Goal: Task Accomplishment & Management: Manage account settings

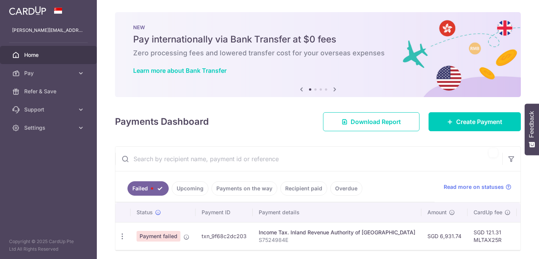
scroll to position [28, 0]
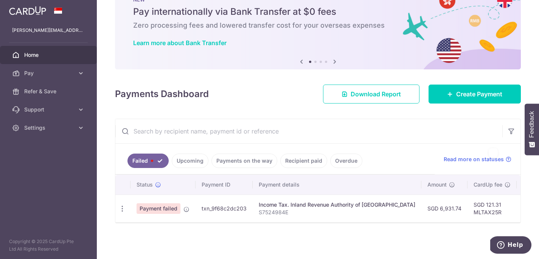
click at [171, 210] on span "Payment failed" at bounding box center [159, 208] width 44 height 11
click at [435, 207] on td "SGD 6,931.74" at bounding box center [445, 208] width 46 height 28
click at [120, 210] on icon "button" at bounding box center [122, 208] width 8 height 8
click at [148, 223] on link "Update payment" at bounding box center [155, 229] width 79 height 18
radio input "true"
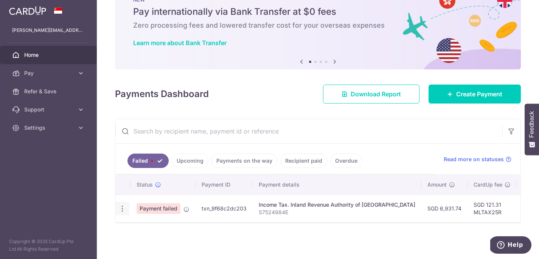
type input "6,931.74"
type input "S7524984E"
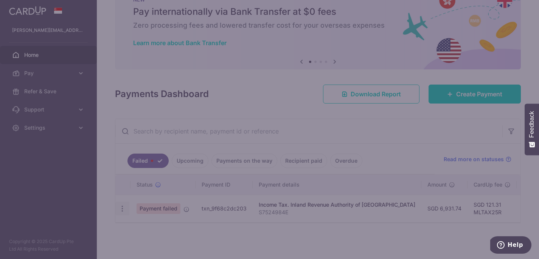
type input "MLTAX25R"
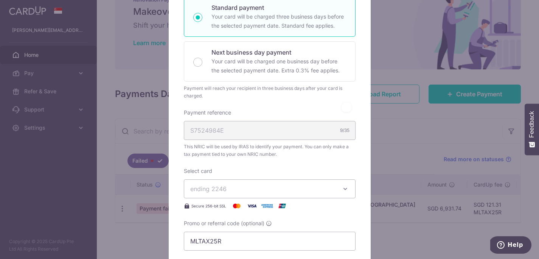
scroll to position [143, 0]
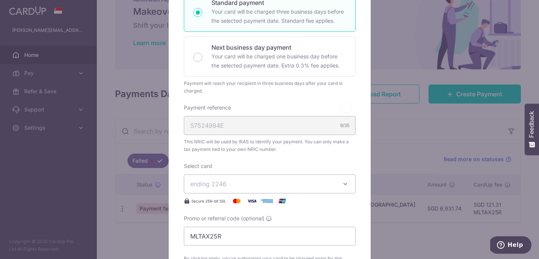
click at [346, 183] on icon "button" at bounding box center [346, 184] width 8 height 8
click at [277, 185] on span "ending 2246" at bounding box center [262, 183] width 145 height 9
click at [346, 185] on icon "button" at bounding box center [346, 184] width 8 height 8
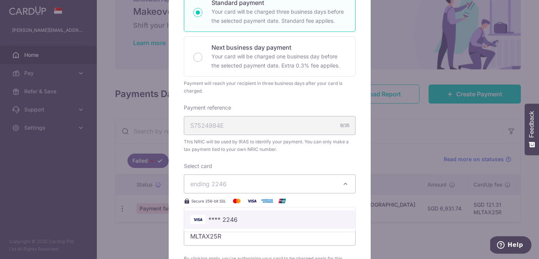
scroll to position [197, 0]
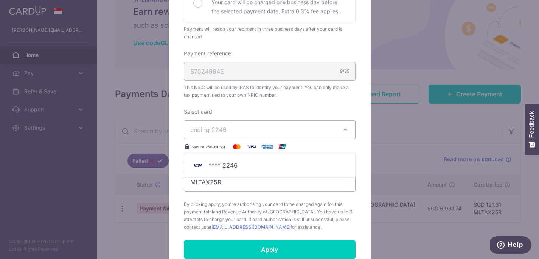
click at [298, 201] on span "By clicking apply, you're authorising your card to be charged again for this pa…" at bounding box center [270, 215] width 172 height 30
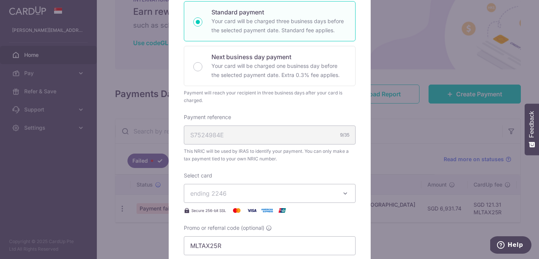
scroll to position [204, 0]
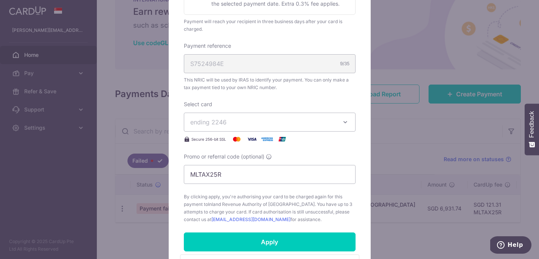
click at [254, 121] on span "ending 2246" at bounding box center [262, 121] width 145 height 9
click at [234, 155] on span "**** 2246" at bounding box center [223, 157] width 29 height 9
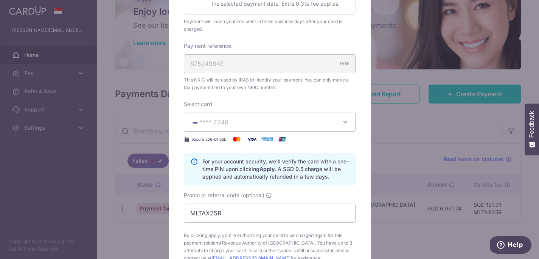
click at [243, 122] on span "**** 2246" at bounding box center [262, 121] width 145 height 9
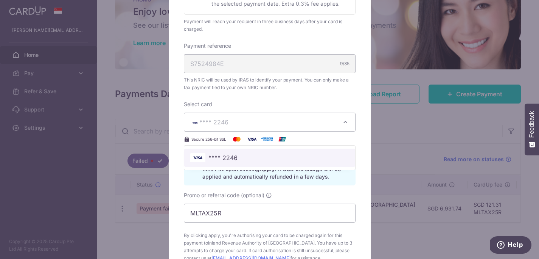
click at [237, 153] on span "**** 2246" at bounding box center [269, 157] width 159 height 9
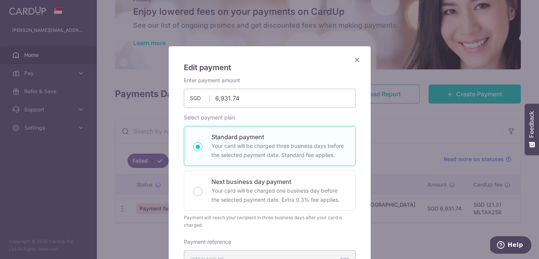
scroll to position [0, 0]
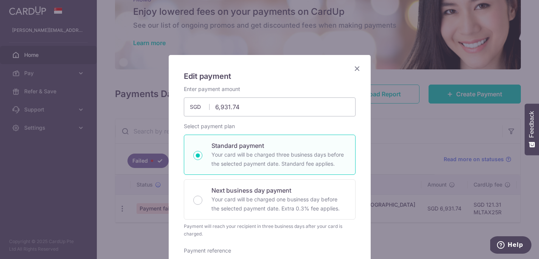
click at [360, 68] on icon "Close" at bounding box center [357, 68] width 9 height 9
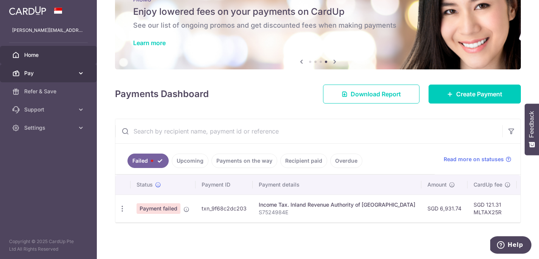
click at [83, 74] on icon at bounding box center [81, 73] width 8 height 8
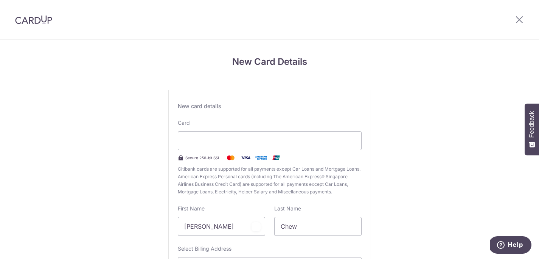
click at [438, 166] on div "New Card Details New card details Card Secure 256-bit SSL Citibank cards are su…" at bounding box center [269, 199] width 539 height 318
click at [360, 199] on div "New card details Card Secure 256-bit SSL Citibank cards are supported for all p…" at bounding box center [269, 206] width 203 height 232
drag, startPoint x: 221, startPoint y: 224, endPoint x: 145, endPoint y: 218, distance: 76.8
click at [145, 218] on div "New Card Details New card details Card Secure 256-bit SSL Citibank cards are su…" at bounding box center [269, 199] width 539 height 318
type input "Sue Len"
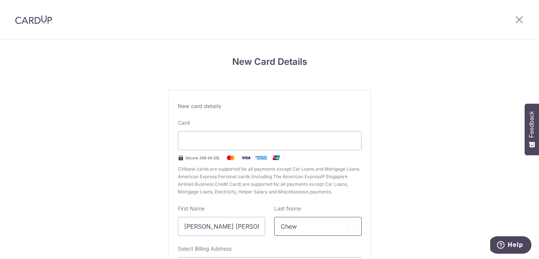
click at [302, 228] on input "Chew" at bounding box center [317, 226] width 87 height 19
type input "C"
type input "Tay"
click at [364, 190] on div "New card details Card Secure 256-bit SSL Citibank cards are supported for all p…" at bounding box center [269, 206] width 203 height 232
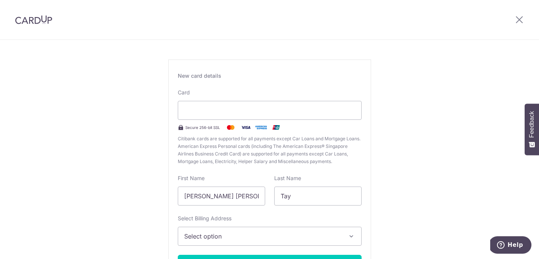
scroll to position [56, 0]
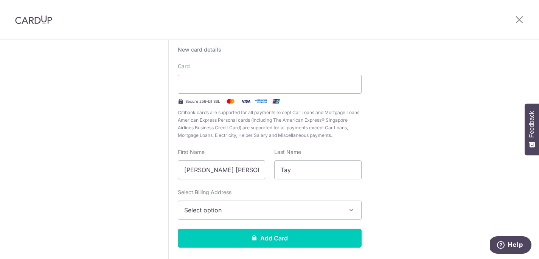
click at [351, 208] on icon "button" at bounding box center [352, 210] width 8 height 8
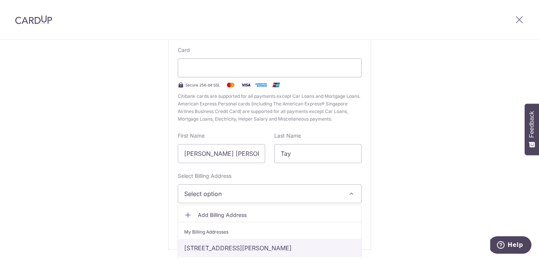
scroll to position [78, 0]
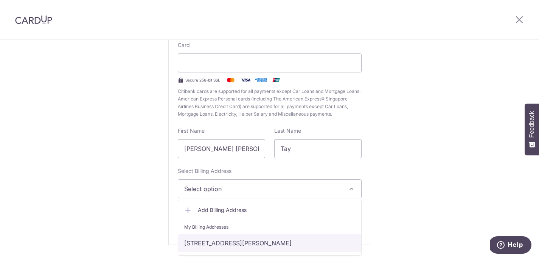
click at [294, 240] on link "25 Meng Suan Road, Singapore, MANDAI GARDEN, Singapore, Singapore, Singapore-77…" at bounding box center [269, 243] width 183 height 18
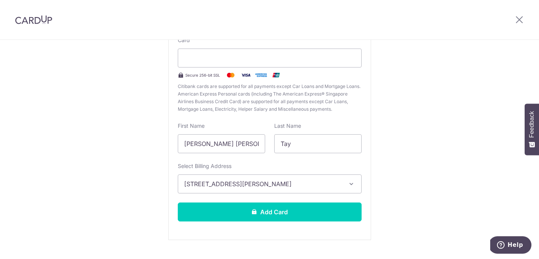
scroll to position [92, 0]
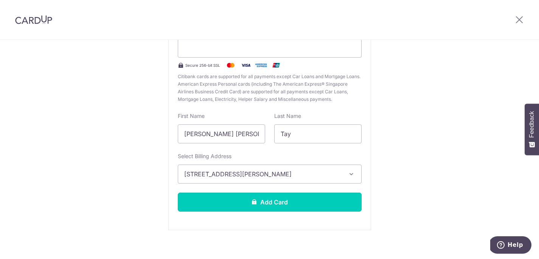
click at [286, 204] on button "Add Card" at bounding box center [270, 201] width 184 height 19
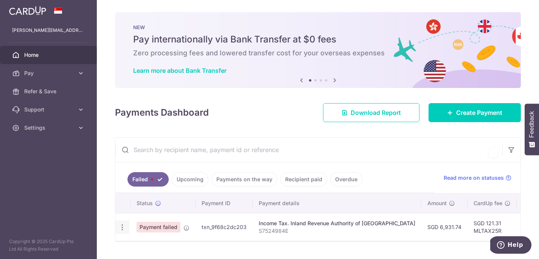
click at [123, 228] on icon "button" at bounding box center [122, 227] width 8 height 8
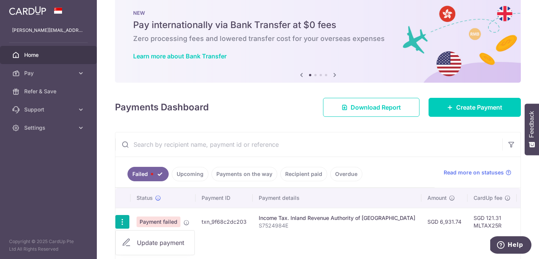
scroll to position [10, 0]
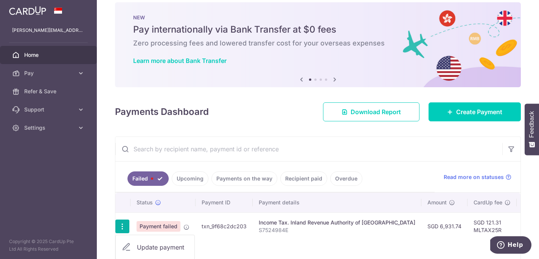
click at [156, 242] on span "Update payment" at bounding box center [162, 246] width 51 height 9
radio input "true"
type input "6,931.74"
type input "S7524984E"
type input "MLTAX25R"
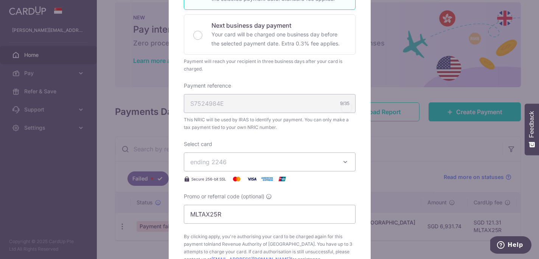
scroll to position [170, 0]
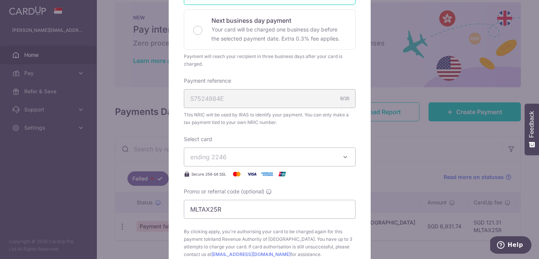
click at [347, 159] on icon "button" at bounding box center [346, 157] width 8 height 8
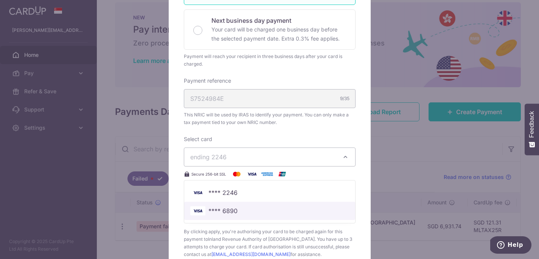
click at [264, 208] on span "**** 6890" at bounding box center [269, 210] width 159 height 9
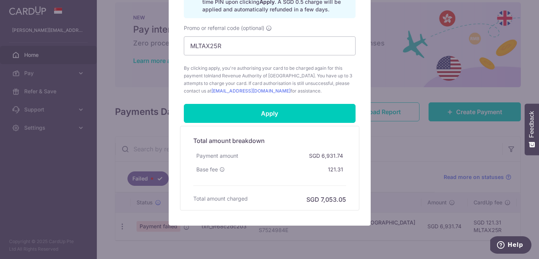
scroll to position [393, 0]
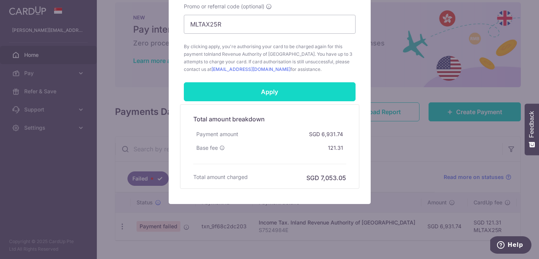
click at [249, 95] on input "Apply" at bounding box center [270, 91] width 172 height 19
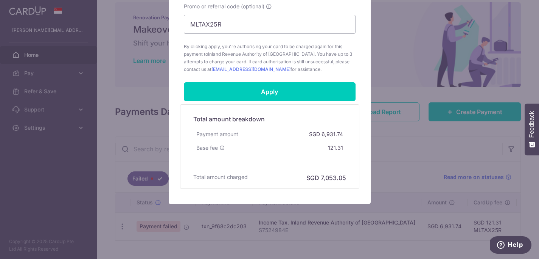
scroll to position [295, 0]
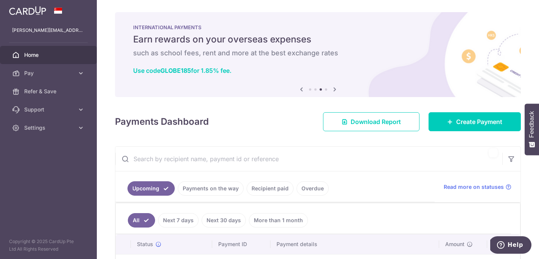
click at [31, 50] on link "Home" at bounding box center [48, 55] width 97 height 18
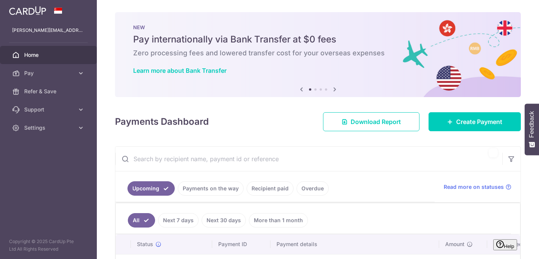
scroll to position [251, 0]
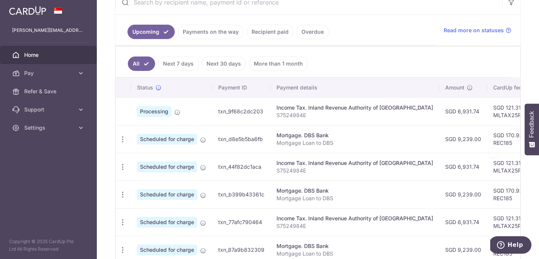
scroll to position [161, 0]
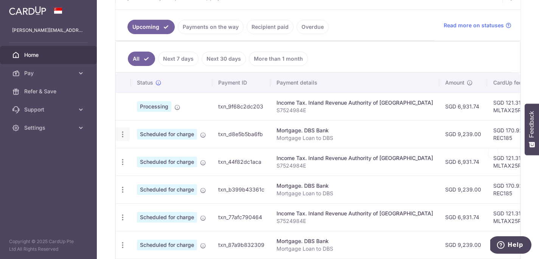
click at [121, 134] on icon "button" at bounding box center [123, 134] width 8 height 8
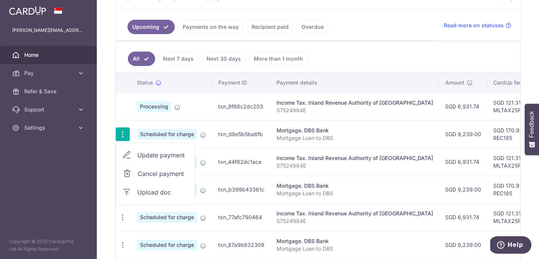
click at [145, 154] on span "Update payment" at bounding box center [162, 154] width 51 height 9
radio input "true"
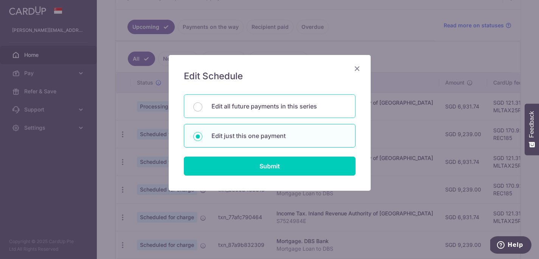
click at [255, 108] on p "Edit all future payments in this series" at bounding box center [279, 105] width 135 height 9
click at [203, 108] on input "Edit all future payments in this series" at bounding box center [197, 106] width 9 height 9
radio input "true"
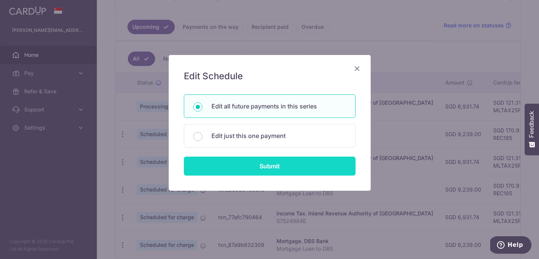
click at [265, 165] on input "Submit" at bounding box center [270, 165] width 172 height 19
radio input "true"
type input "9,239.00"
type input "Mortgage Loan to DBS"
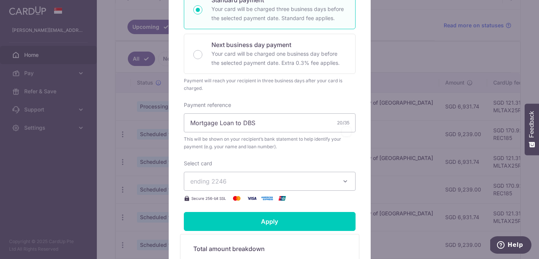
scroll to position [184, 0]
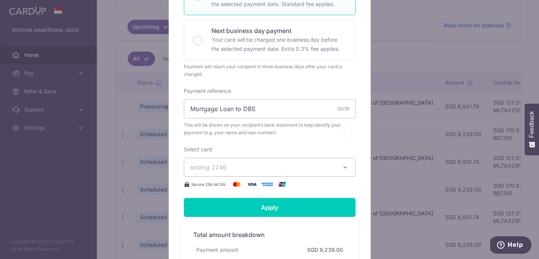
click at [348, 166] on icon "button" at bounding box center [346, 167] width 8 height 8
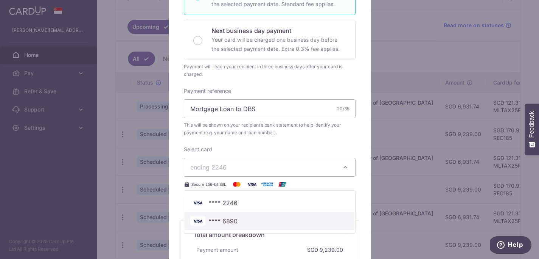
click at [268, 222] on span "**** 6890" at bounding box center [269, 220] width 159 height 9
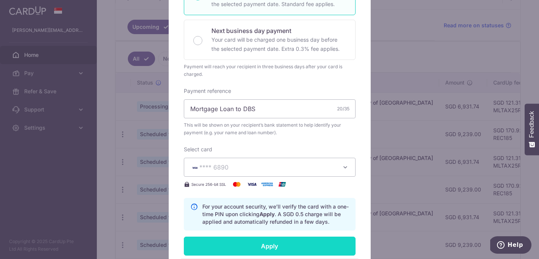
click at [269, 245] on input "Apply" at bounding box center [270, 245] width 172 height 19
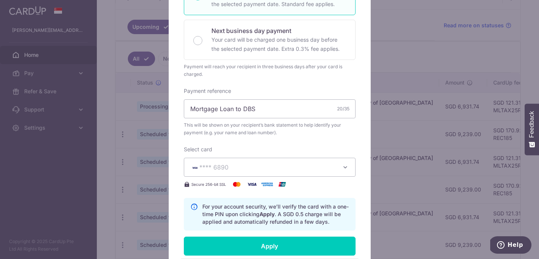
type input "Successfully Applied"
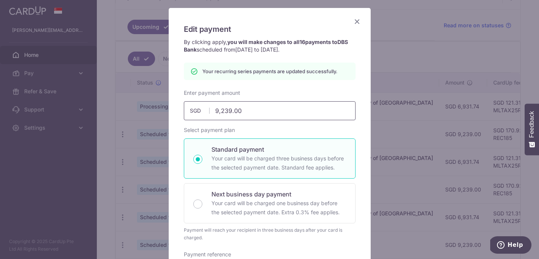
scroll to position [5, 0]
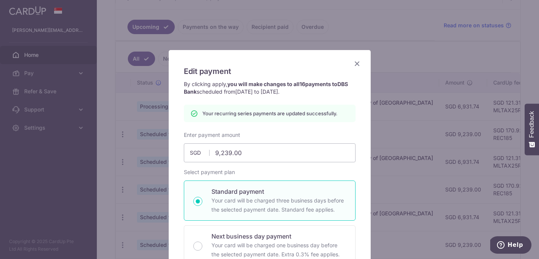
click at [358, 65] on icon "Close" at bounding box center [357, 63] width 9 height 9
